Goal: Find specific page/section: Find specific page/section

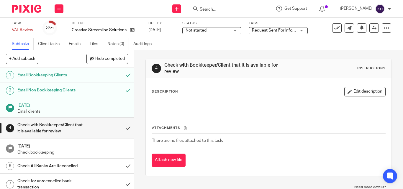
click at [227, 9] on input "Search" at bounding box center [225, 9] width 53 height 5
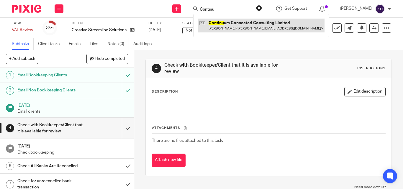
type input "Continu"
click at [239, 29] on link at bounding box center [261, 26] width 127 height 14
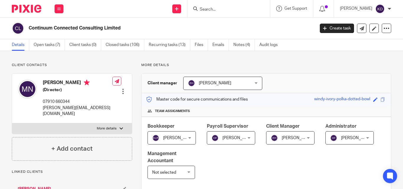
click at [222, 10] on input "Search" at bounding box center [225, 9] width 53 height 5
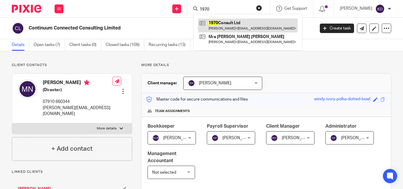
type input "1970"
click at [231, 27] on link at bounding box center [248, 26] width 100 height 14
